Goal: Navigation & Orientation: Find specific page/section

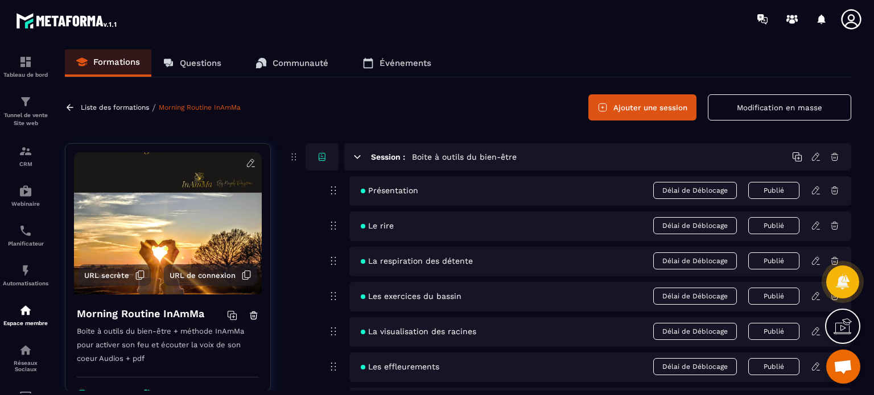
click at [398, 72] on link "Événements" at bounding box center [397, 62] width 92 height 27
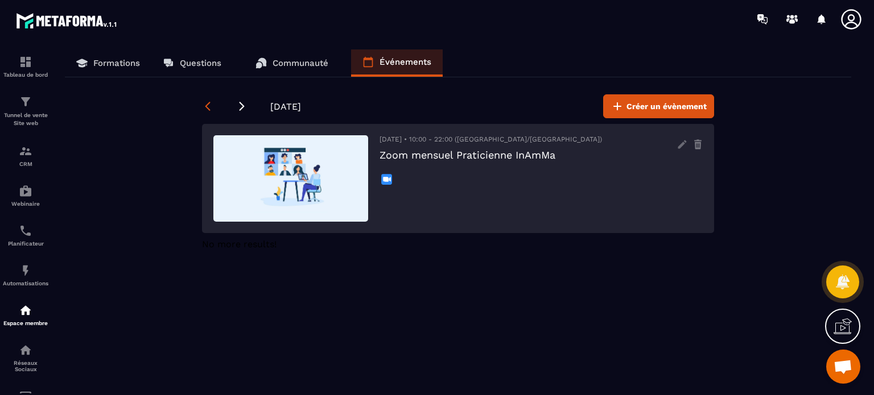
click at [212, 101] on icon at bounding box center [207, 106] width 11 height 11
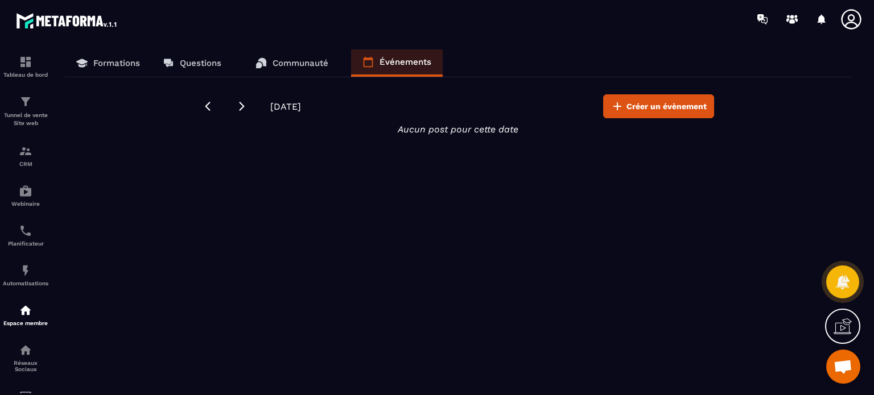
click at [127, 68] on p "Formations" at bounding box center [116, 63] width 47 height 10
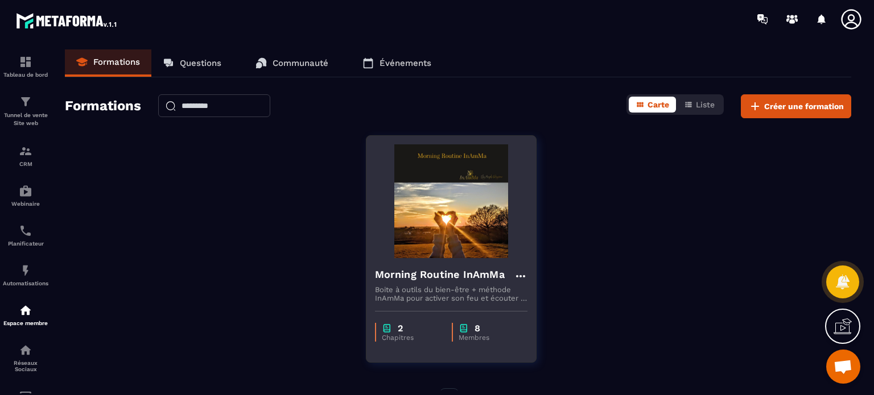
click at [473, 306] on div "2 Chapitres 8 Membres" at bounding box center [451, 327] width 170 height 48
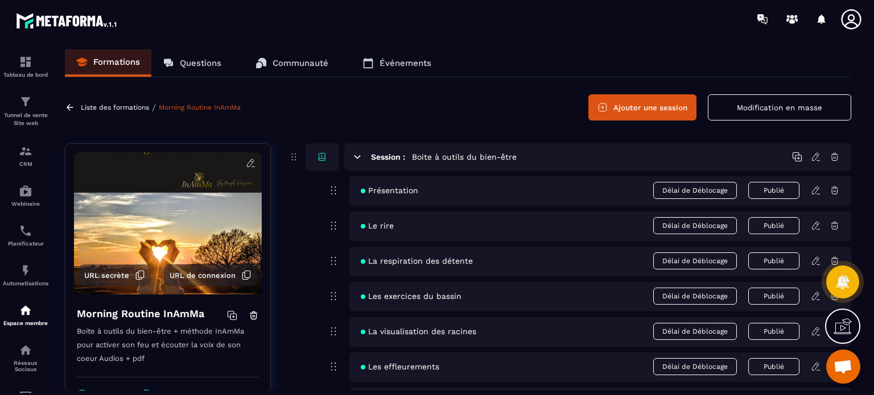
click at [246, 163] on icon at bounding box center [251, 163] width 10 height 10
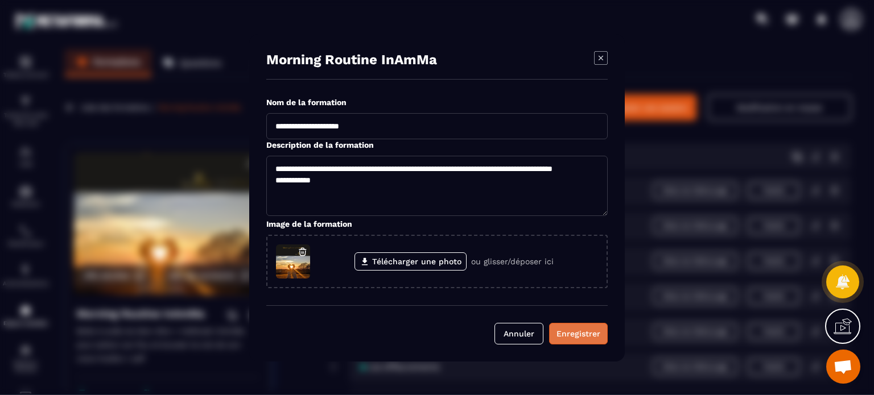
click at [571, 336] on div "Enregistrer" at bounding box center [578, 333] width 44 height 11
type textarea "**********"
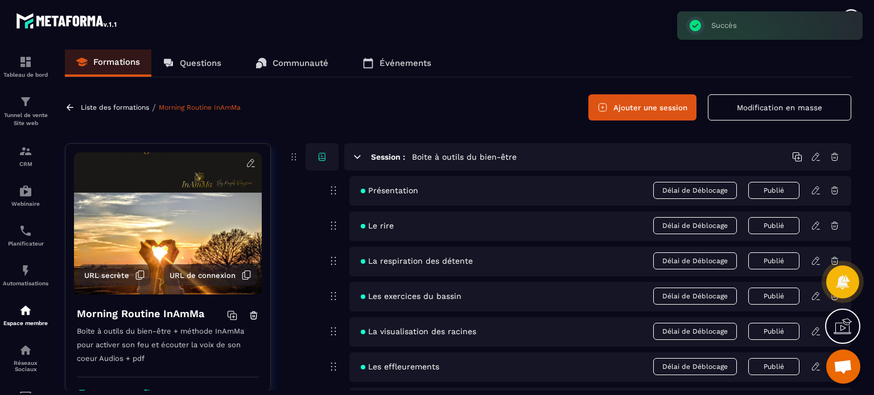
click at [295, 52] on link "Communauté" at bounding box center [292, 62] width 96 height 27
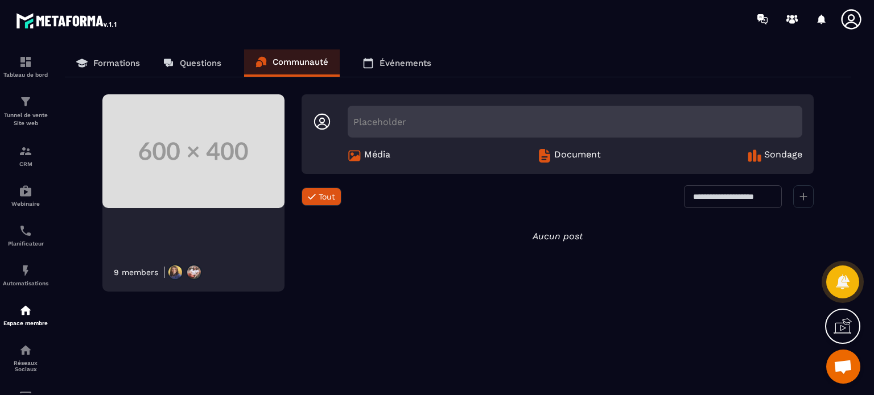
click at [172, 63] on icon at bounding box center [169, 64] width 7 height 6
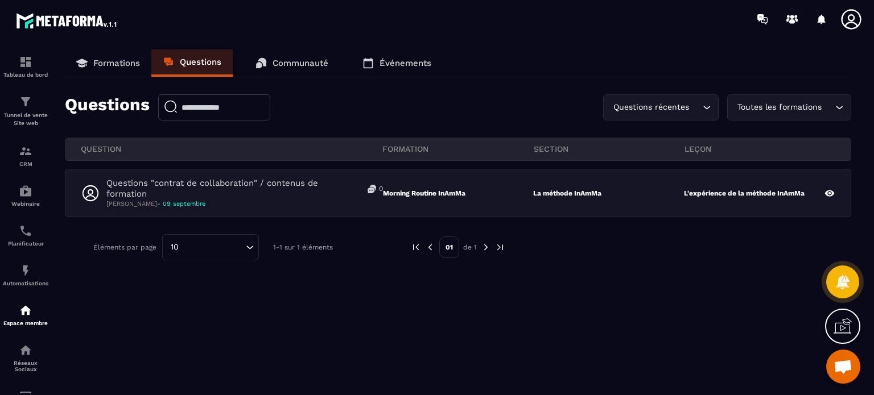
click at [112, 61] on p "Formations" at bounding box center [116, 63] width 47 height 10
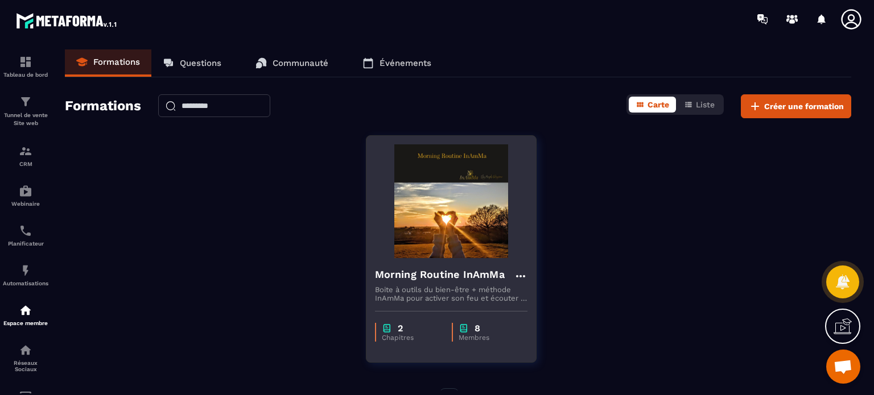
click at [426, 296] on p "Boite à outils du bien-être + méthode InAmMa pour activer son feu et écouter la…" at bounding box center [451, 294] width 152 height 17
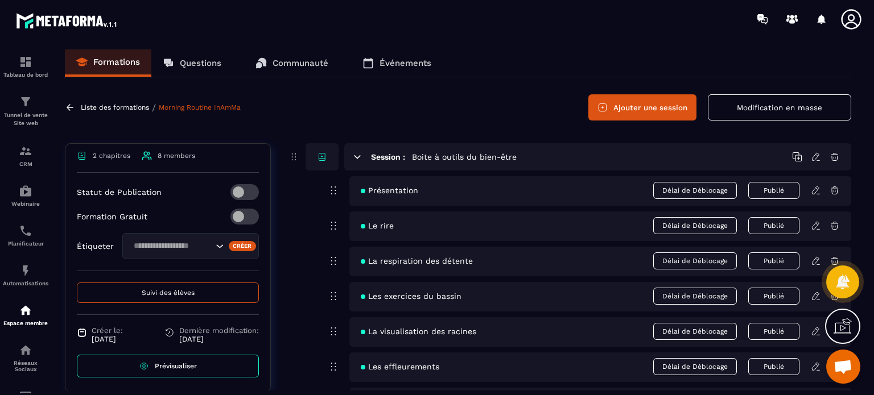
scroll to position [241, 0]
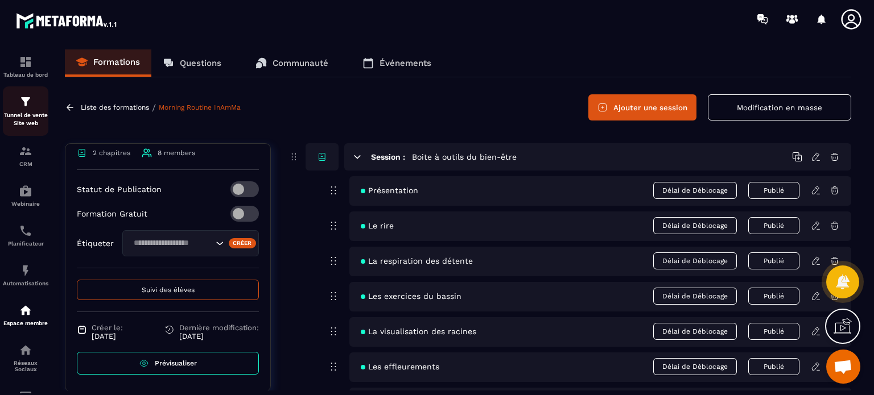
click at [16, 101] on div "Tunnel de vente Site web" at bounding box center [26, 111] width 46 height 32
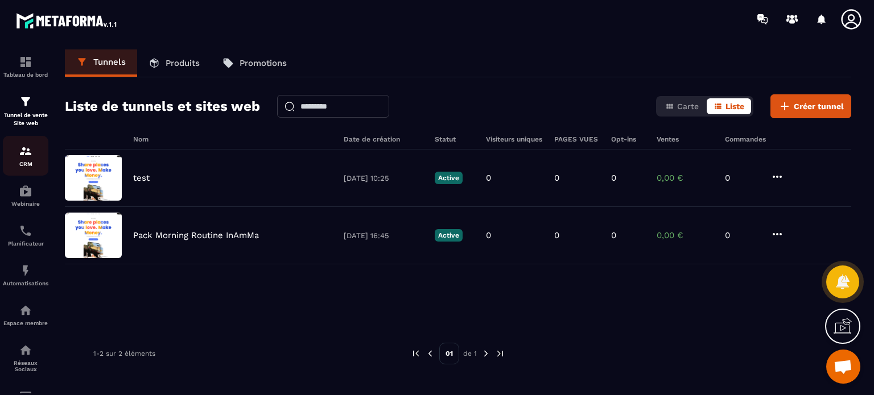
click at [18, 151] on div "CRM" at bounding box center [26, 156] width 46 height 23
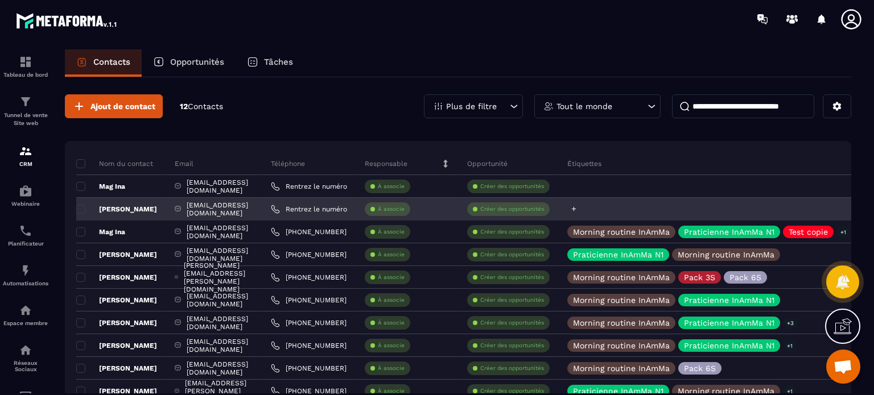
click at [576, 208] on icon at bounding box center [574, 209] width 5 height 5
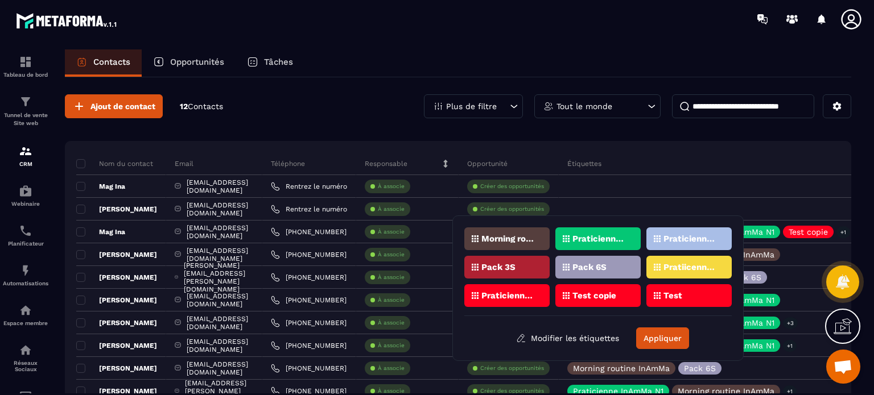
click at [505, 243] on div "Morning routine InAmMa" at bounding box center [506, 239] width 85 height 23
click at [660, 332] on button "Appliquer" at bounding box center [662, 339] width 53 height 22
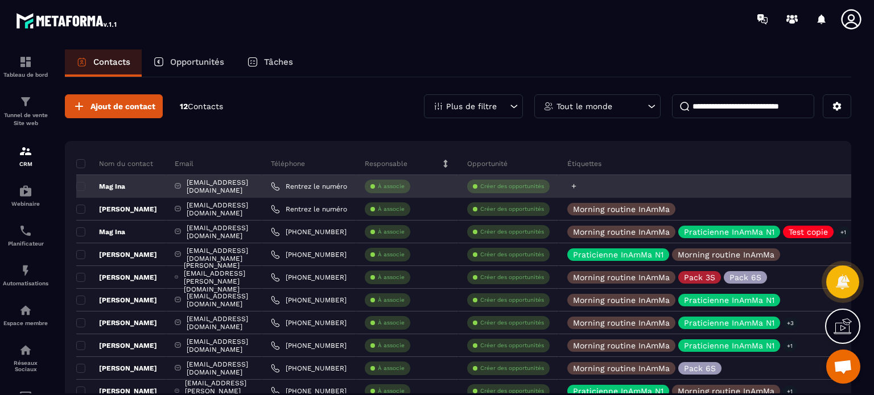
click at [577, 186] on icon at bounding box center [573, 186] width 7 height 7
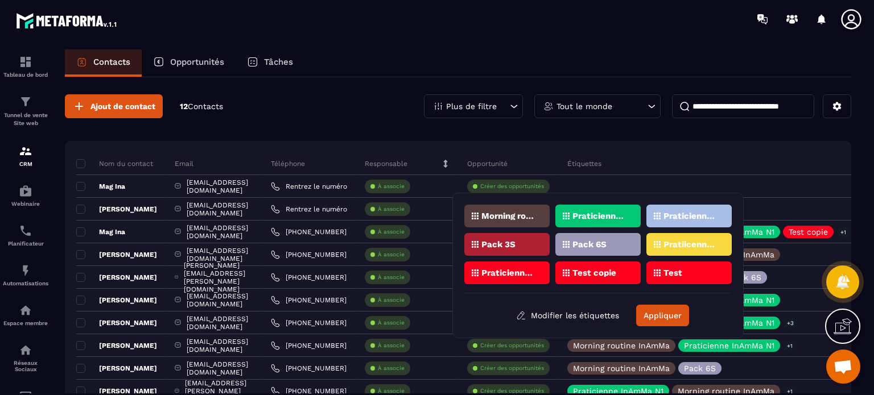
click at [521, 219] on p "Morning routine InAmMa" at bounding box center [508, 216] width 55 height 8
click at [676, 316] on button "Appliquer" at bounding box center [662, 316] width 53 height 22
